Goal: Find contact information: Find contact information

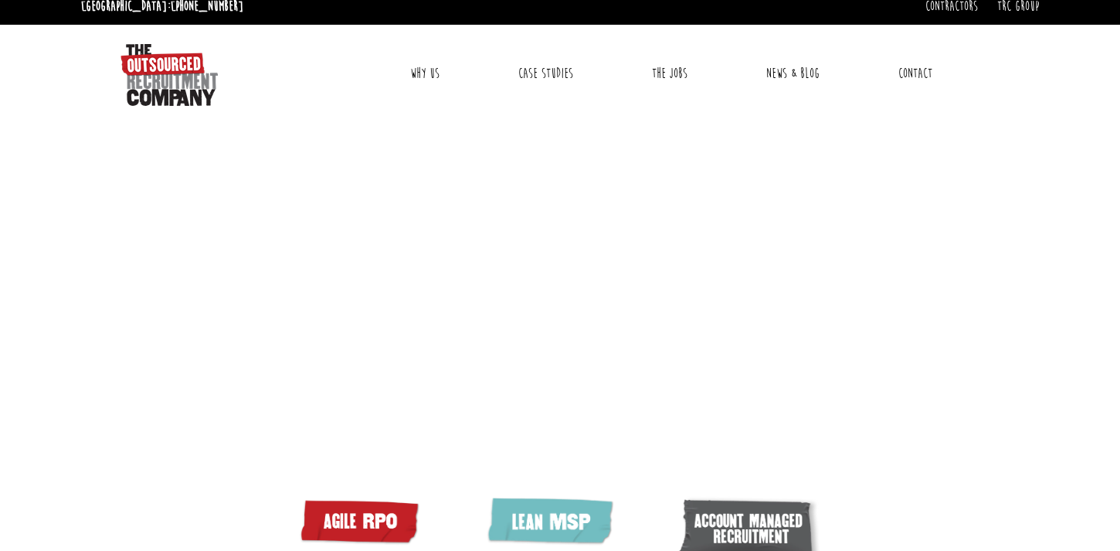
scroll to position [17, 0]
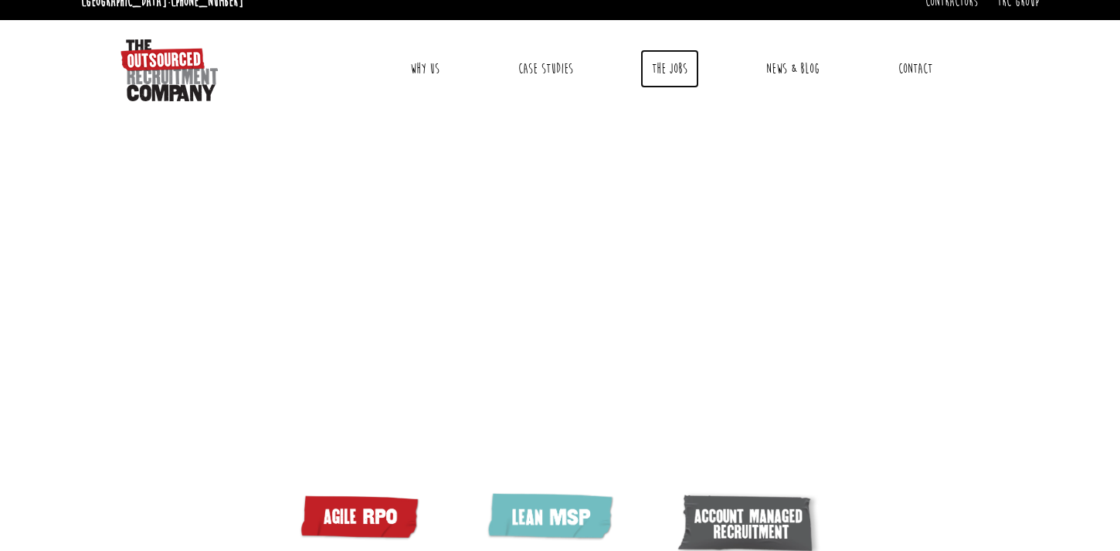
click at [681, 66] on link "The Jobs" at bounding box center [669, 68] width 59 height 39
click at [925, 62] on link "Contact" at bounding box center [915, 68] width 57 height 39
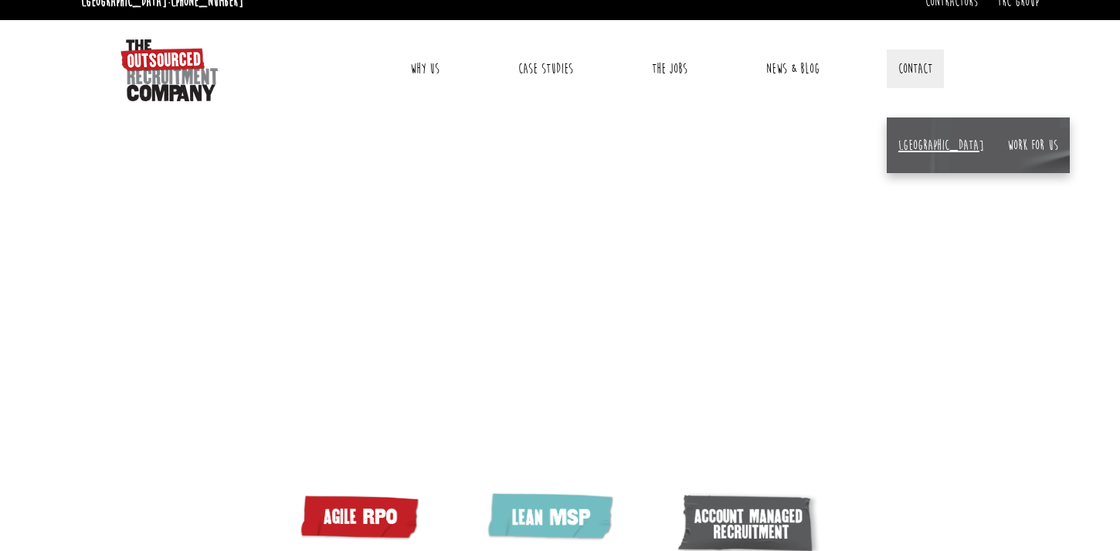
click at [910, 137] on link "[GEOGRAPHIC_DATA]" at bounding box center [941, 145] width 86 height 17
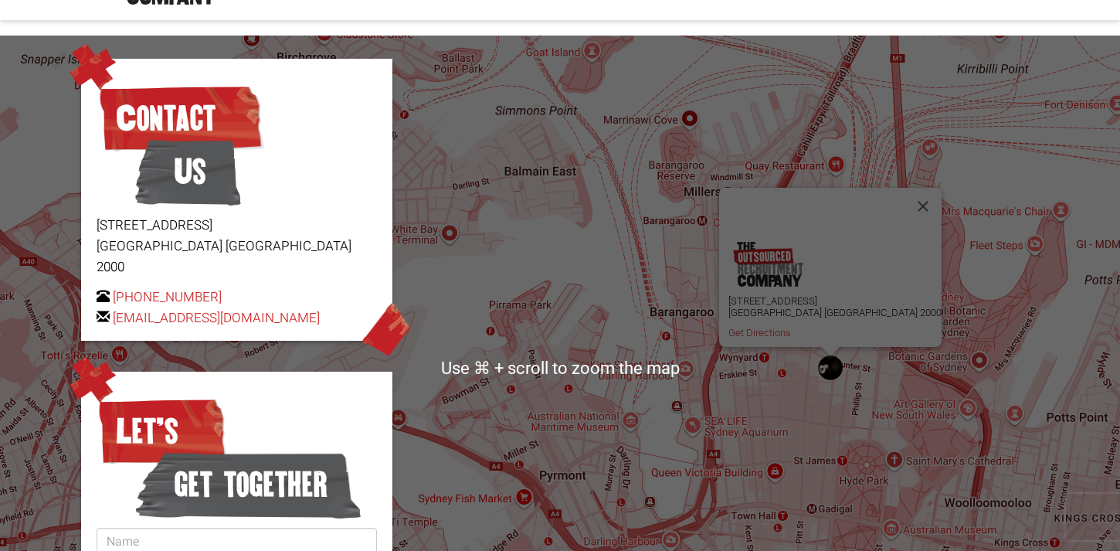
scroll to position [90, 0]
